Goal: Transaction & Acquisition: Book appointment/travel/reservation

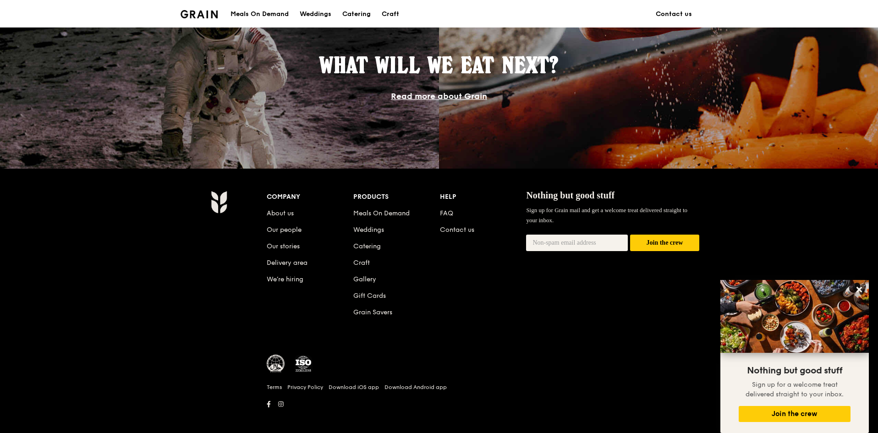
scroll to position [815, 0]
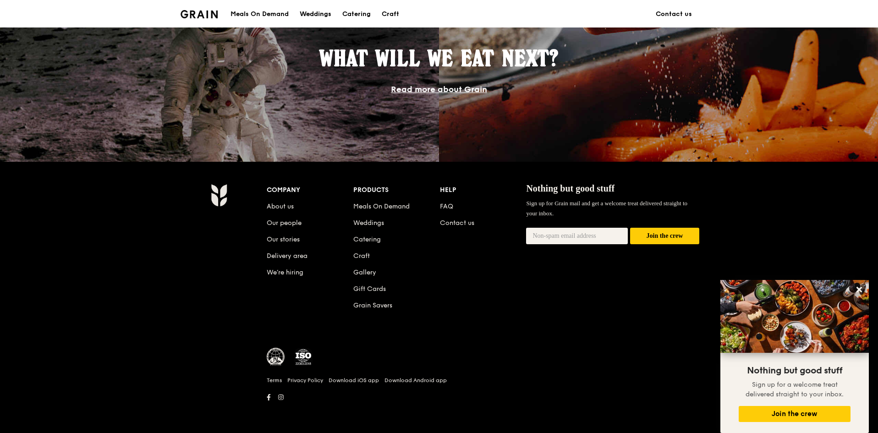
click at [312, 15] on div "Weddings" at bounding box center [316, 14] width 32 height 28
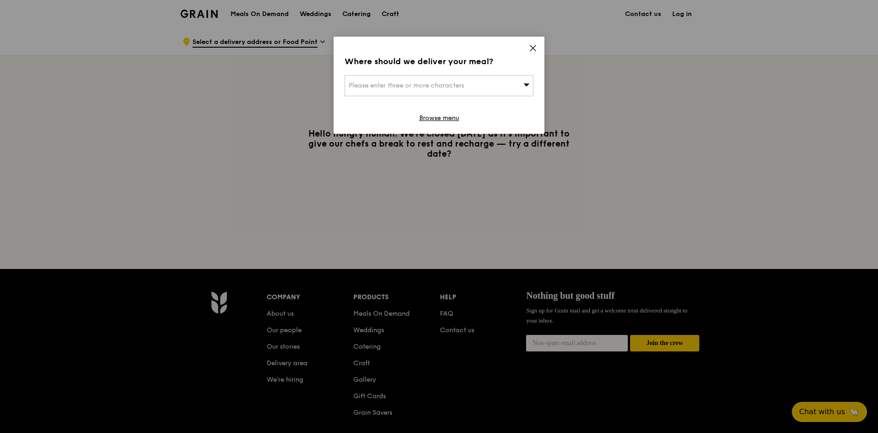
click at [531, 52] on span at bounding box center [533, 49] width 8 height 10
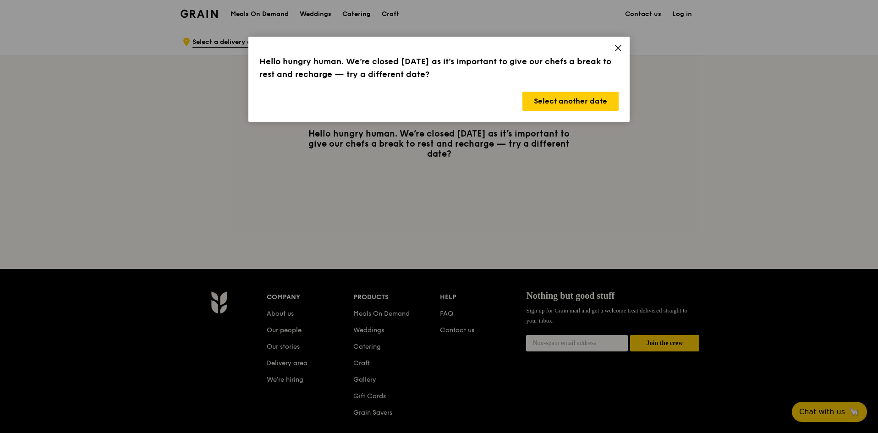
click at [615, 46] on icon at bounding box center [618, 48] width 8 height 8
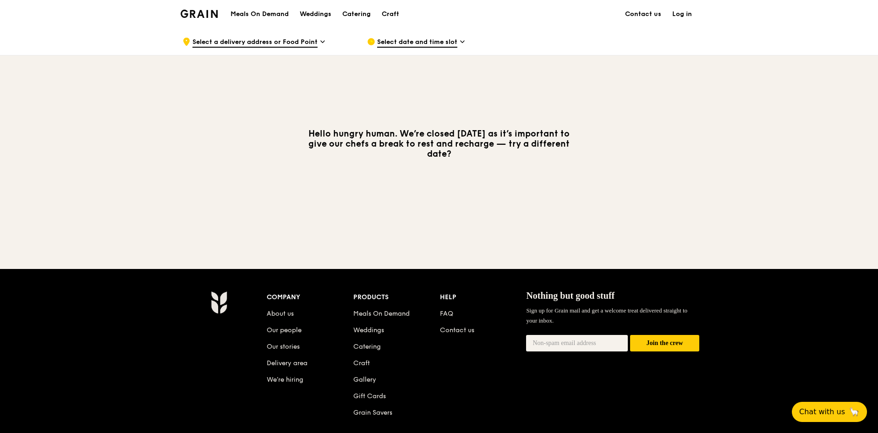
drag, startPoint x: 485, startPoint y: 157, endPoint x: 473, endPoint y: 132, distance: 28.3
click at [476, 133] on h3 "Hello hungry human. We’re closed [DATE] as it’s important to give our chefs a b…" at bounding box center [439, 144] width 275 height 30
click at [473, 132] on h3 "Hello hungry human. We’re closed [DATE] as it’s important to give our chefs a b…" at bounding box center [439, 144] width 275 height 30
click at [378, 9] on link "Craft" at bounding box center [390, 14] width 28 height 28
